Goal: Use online tool/utility: Utilize a website feature to perform a specific function

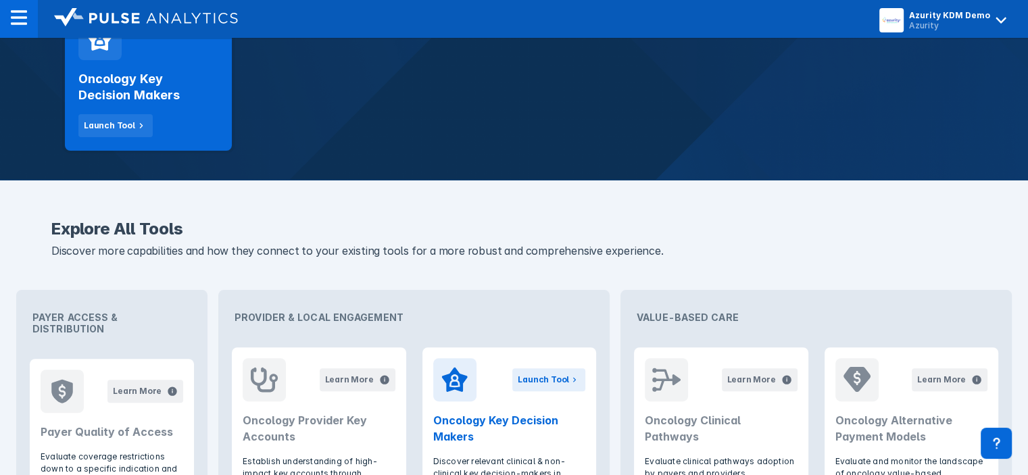
scroll to position [332, 0]
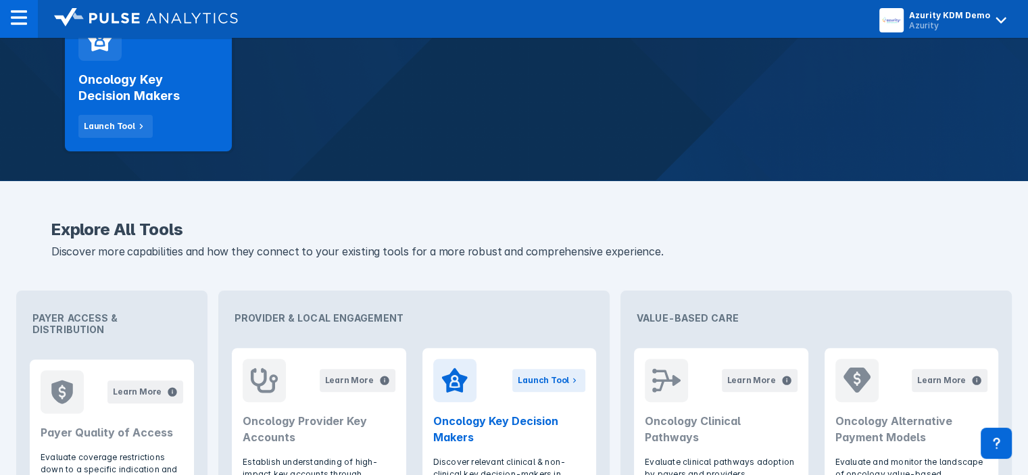
click at [168, 147] on div "Oncology Key Decision Makers Launch Tool" at bounding box center [148, 77] width 167 height 147
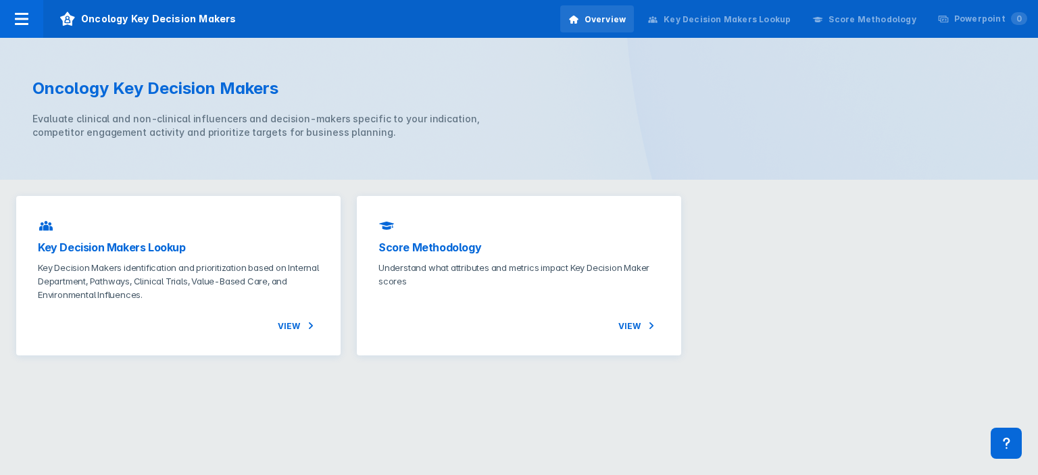
click at [745, 27] on div "Key Decision Makers Lookup" at bounding box center [720, 19] width 160 height 28
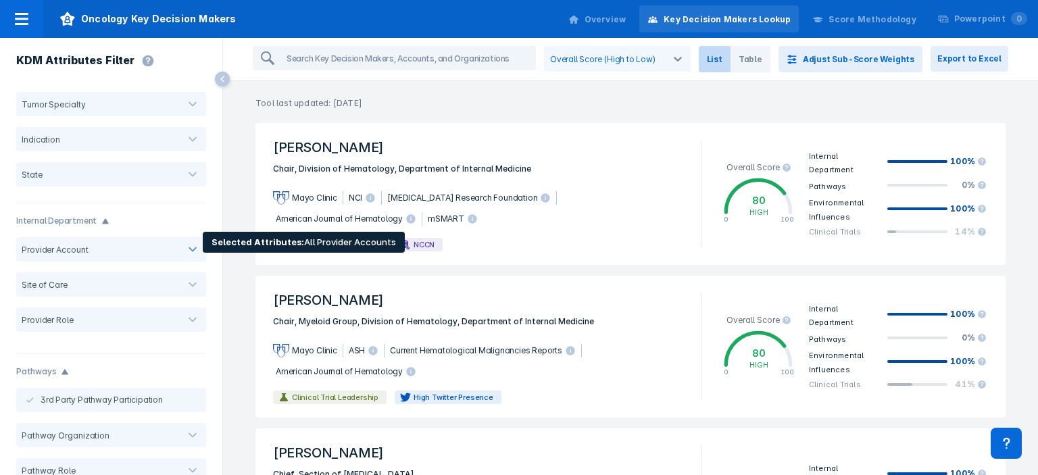
click at [107, 253] on div at bounding box center [133, 250] width 80 height 10
click at [83, 249] on div "Provider Account" at bounding box center [52, 250] width 72 height 10
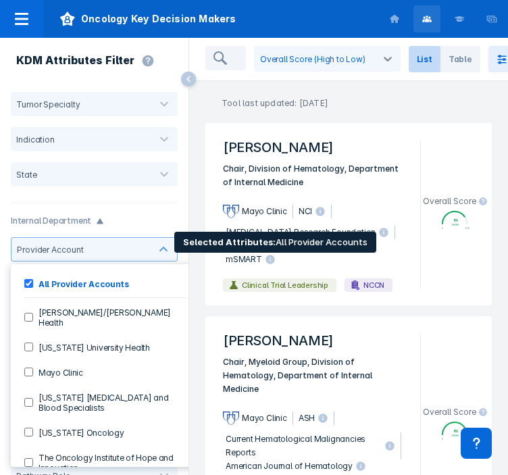
scroll to position [58, 0]
